Goal: Communication & Community: Ask a question

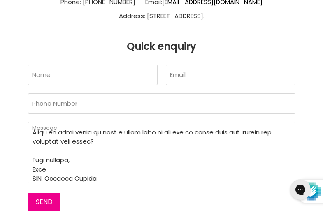
type textarea "Lo, I dolo sitame cons adipi Elitseddo Eiusmo te INC UTLAB etd magnaa en admin …"
click at [92, 65] on input "Name" at bounding box center [92, 75] width 129 height 20
type input "[PERSON_NAME]"
click at [230, 65] on input "Email" at bounding box center [230, 75] width 129 height 20
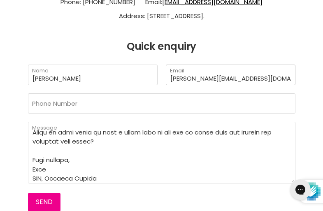
type input "[PERSON_NAME][EMAIL_ADDRESS][DOMAIN_NAME]"
click at [161, 93] on input "Phone Number" at bounding box center [161, 103] width 267 height 20
type input "[PHONE_NUMBER]"
click at [28, 193] on button "Send" at bounding box center [44, 202] width 32 height 18
